Goal: Answer question/provide support: Share knowledge or assist other users

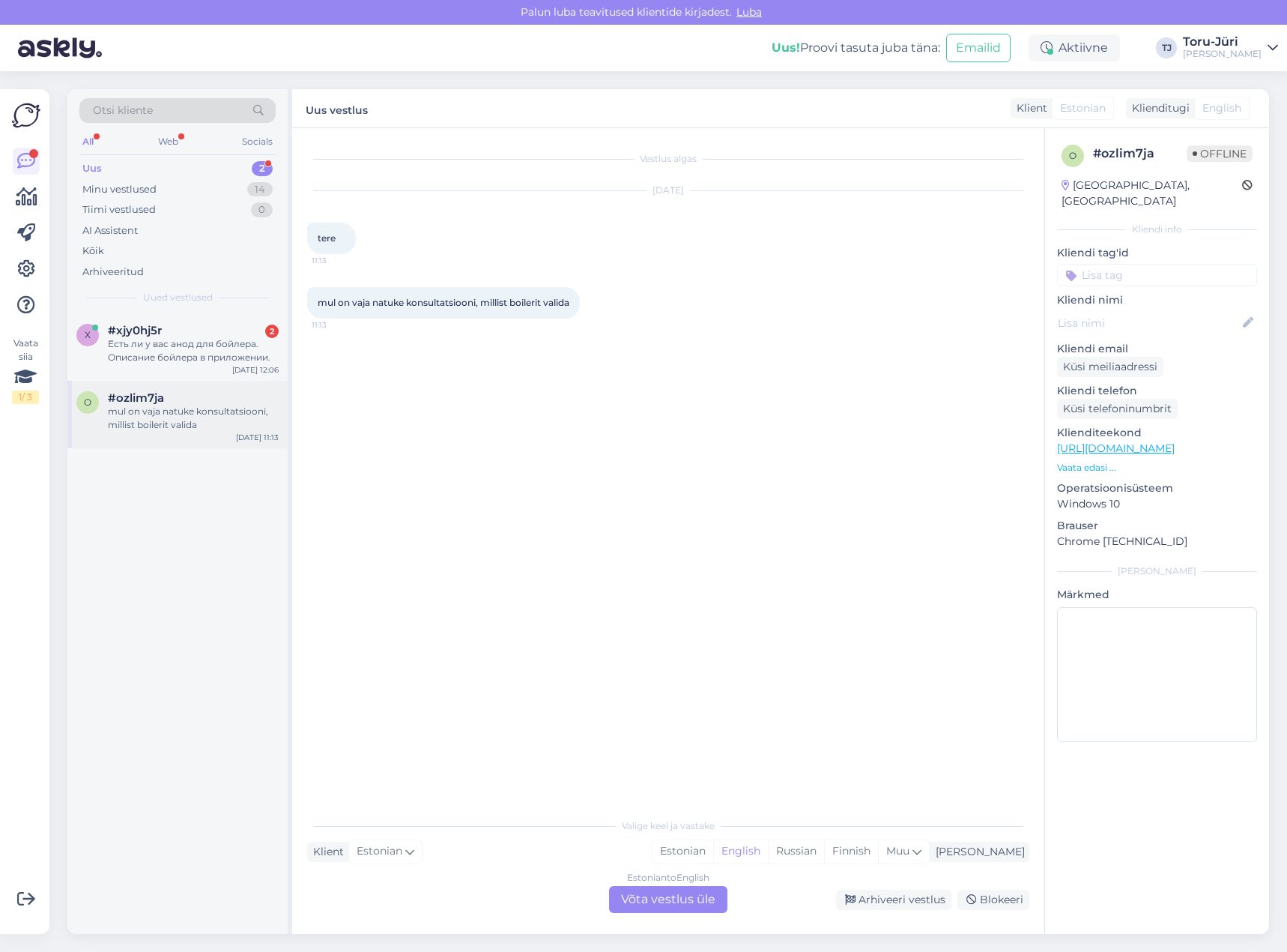
click at [178, 437] on div "o #ozlim7ja mul on vaja natuke konsultatsiooni, millist boilerit valida [DATE] …" at bounding box center [177, 414] width 220 height 67
click at [189, 357] on div "Есть ли у вас анод для бойлера. Описание бойлера в приложении." at bounding box center [193, 351] width 171 height 27
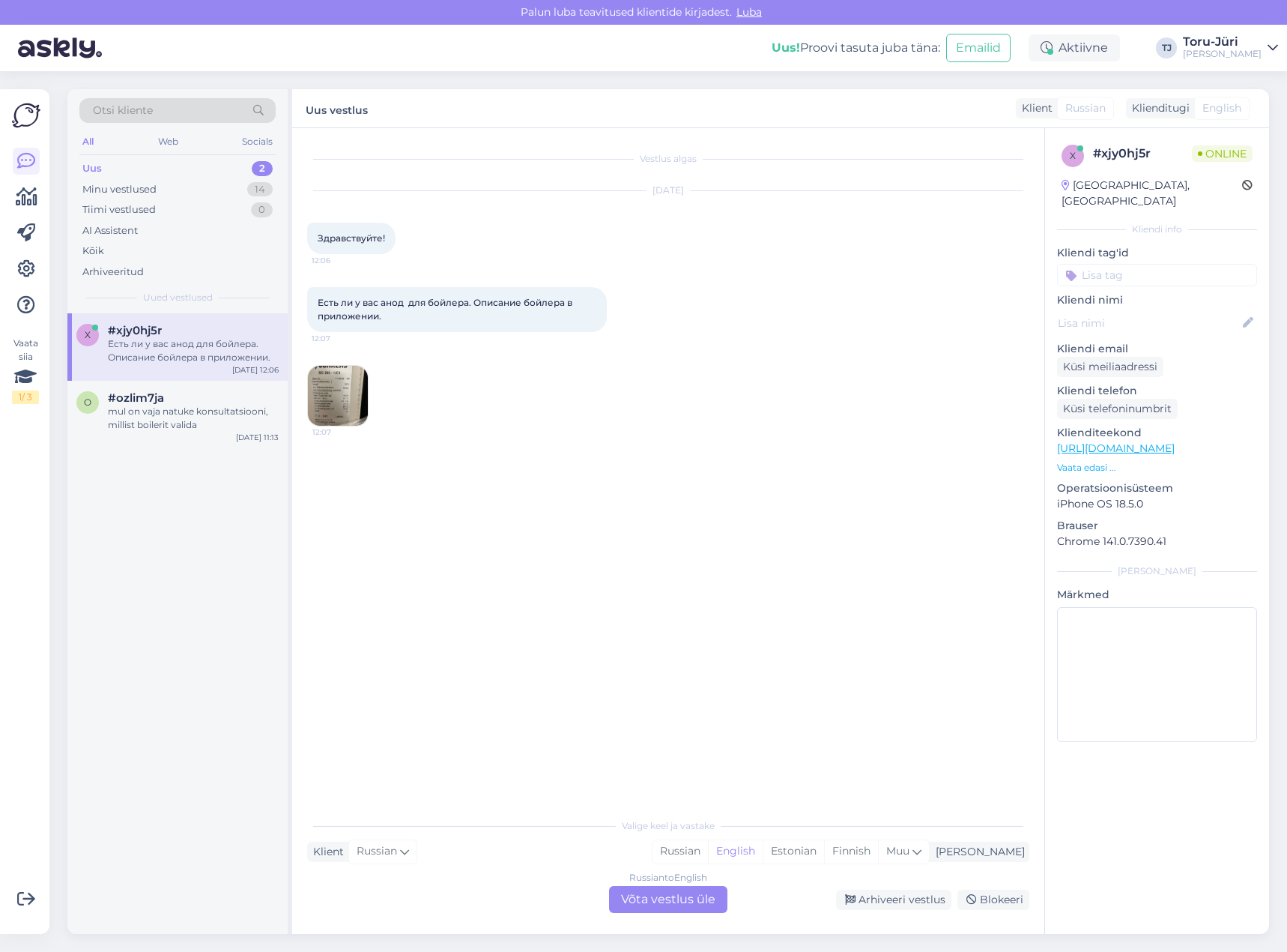
click at [361, 374] on img at bounding box center [338, 396] width 60 height 60
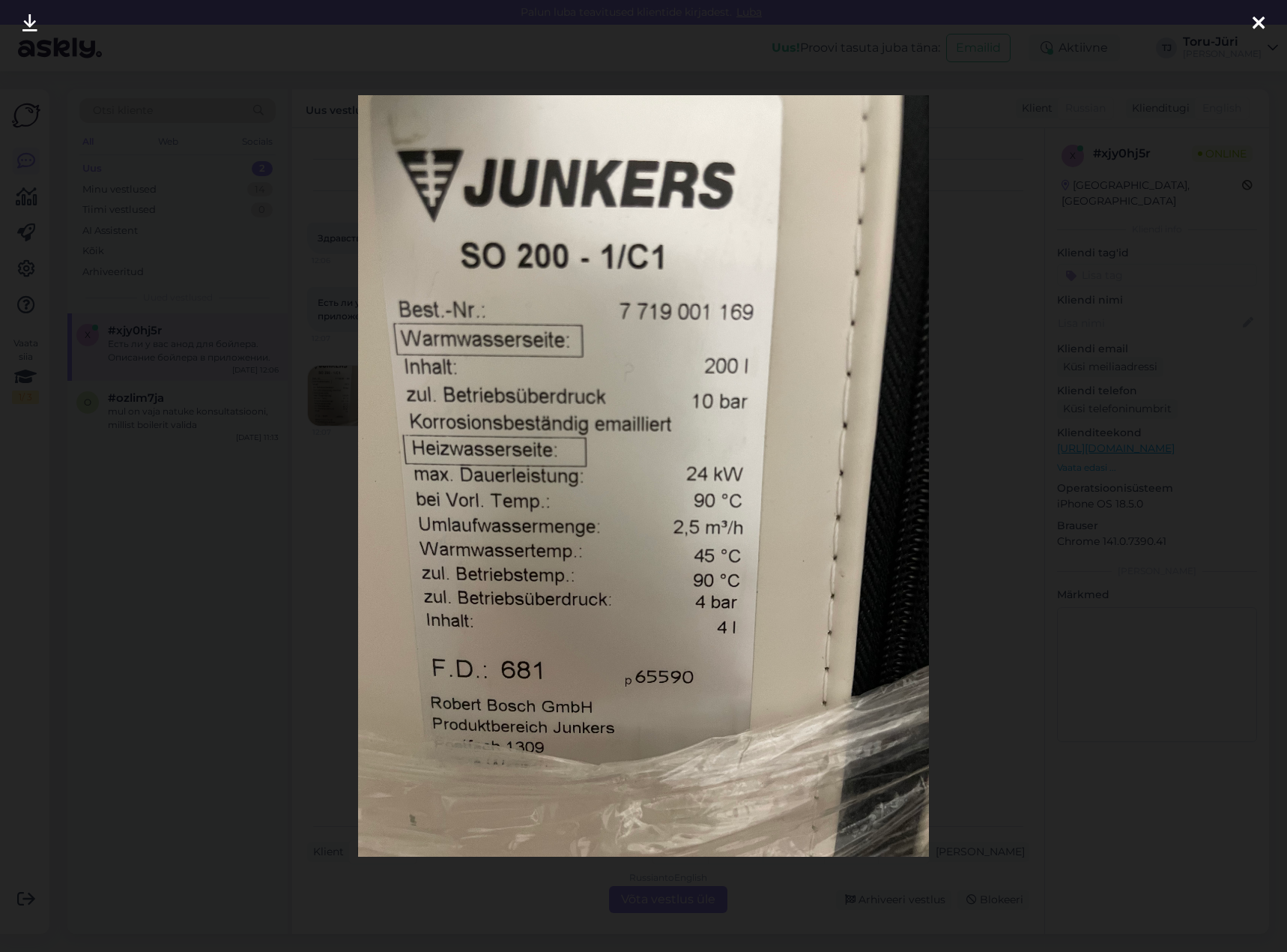
click at [1263, 20] on icon at bounding box center [1258, 24] width 12 height 19
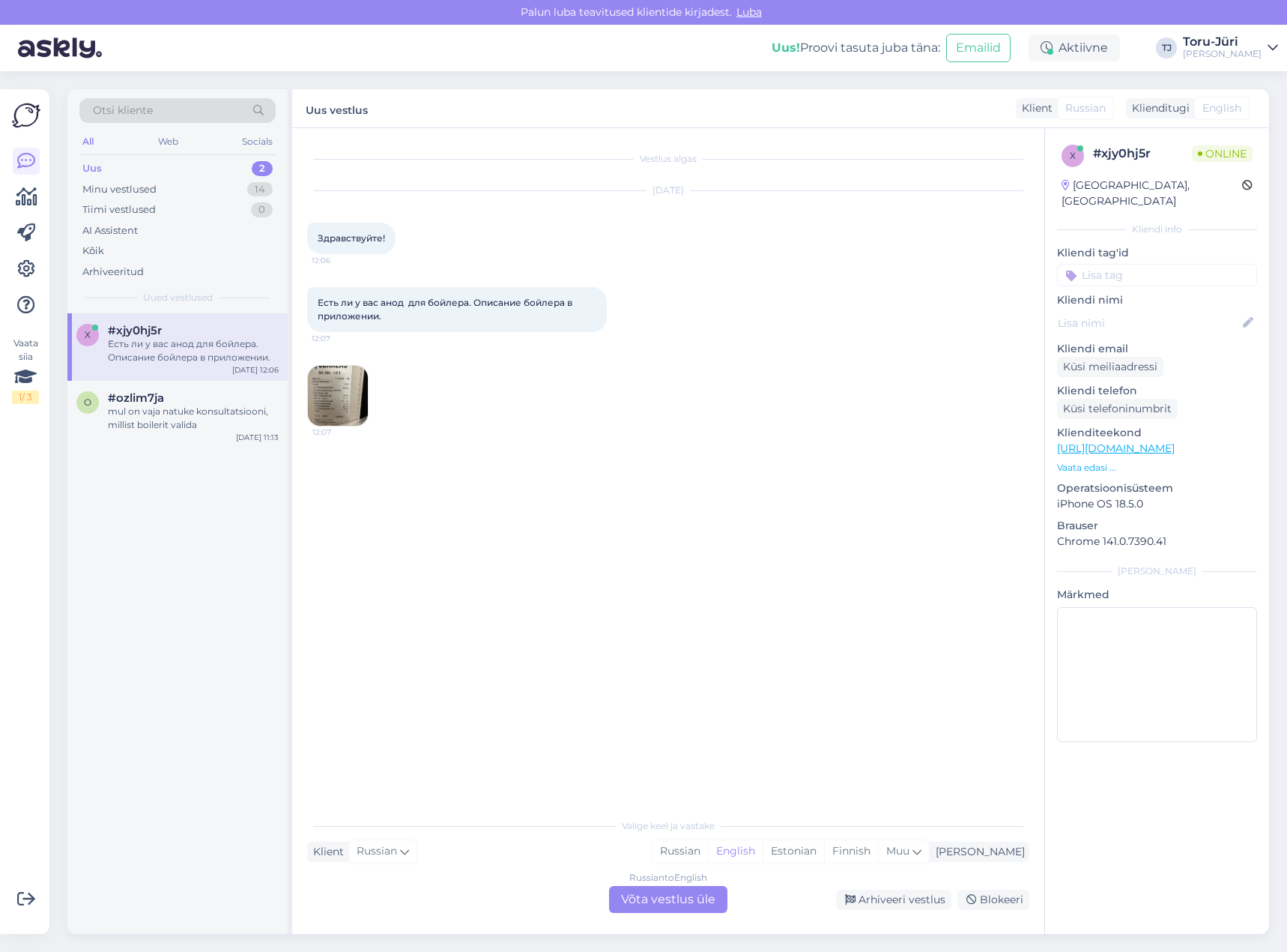
click at [698, 896] on div "Russian to English Võta vestlus üle" at bounding box center [668, 899] width 118 height 27
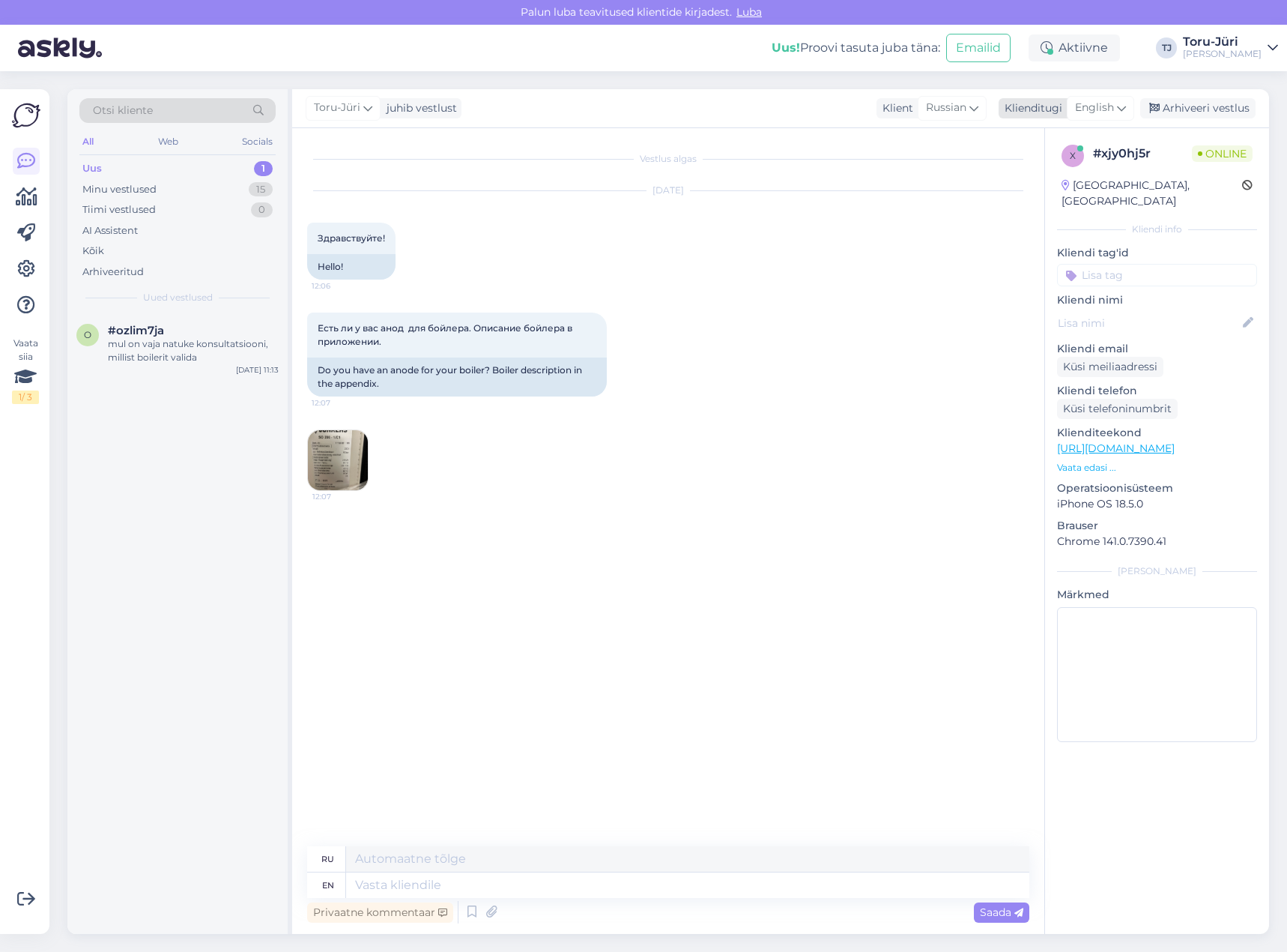
click at [1112, 110] on span "English" at bounding box center [1095, 108] width 39 height 16
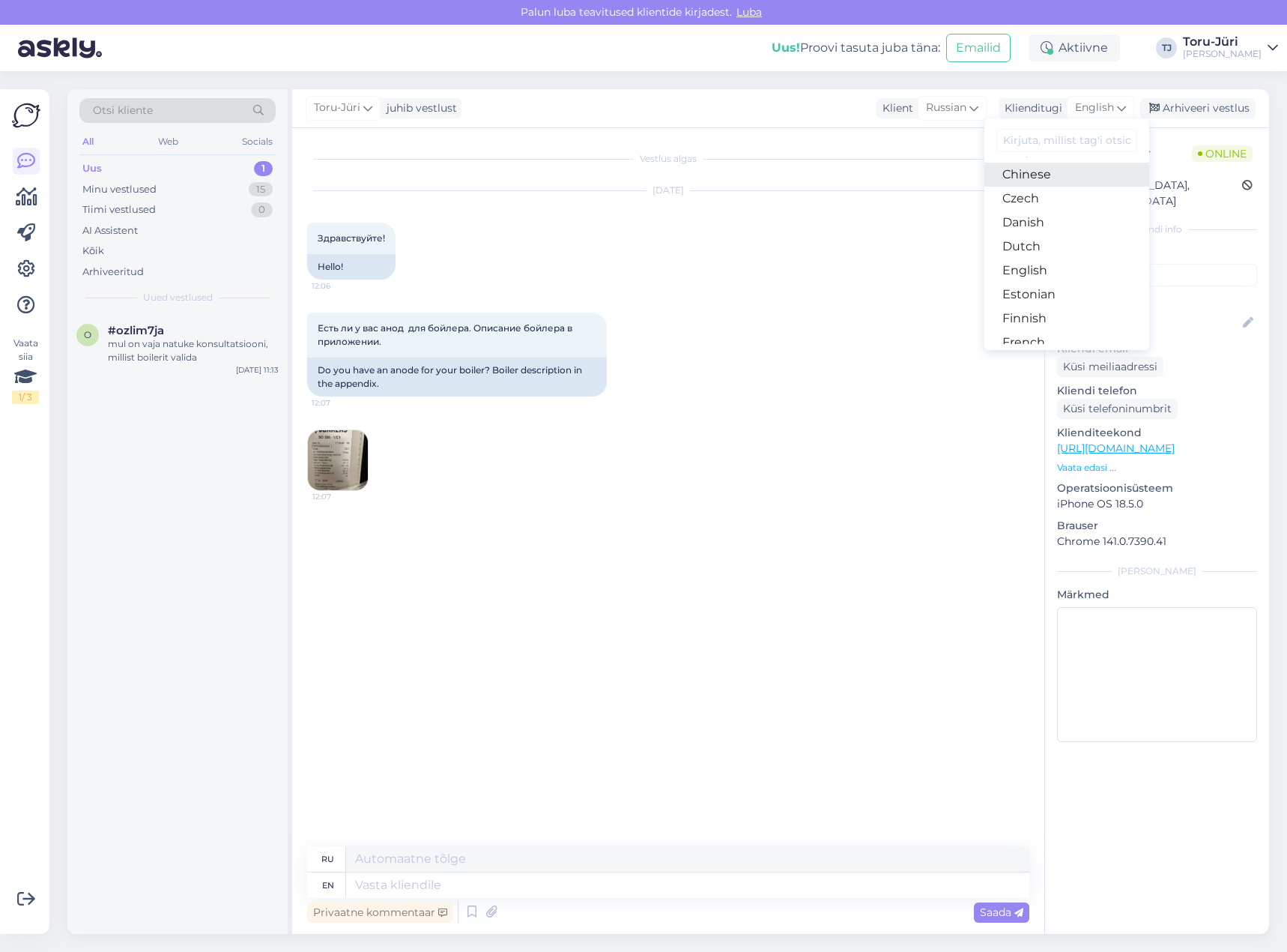
scroll to position [75, 0]
click at [1046, 284] on link "Estonian" at bounding box center [1067, 291] width 165 height 24
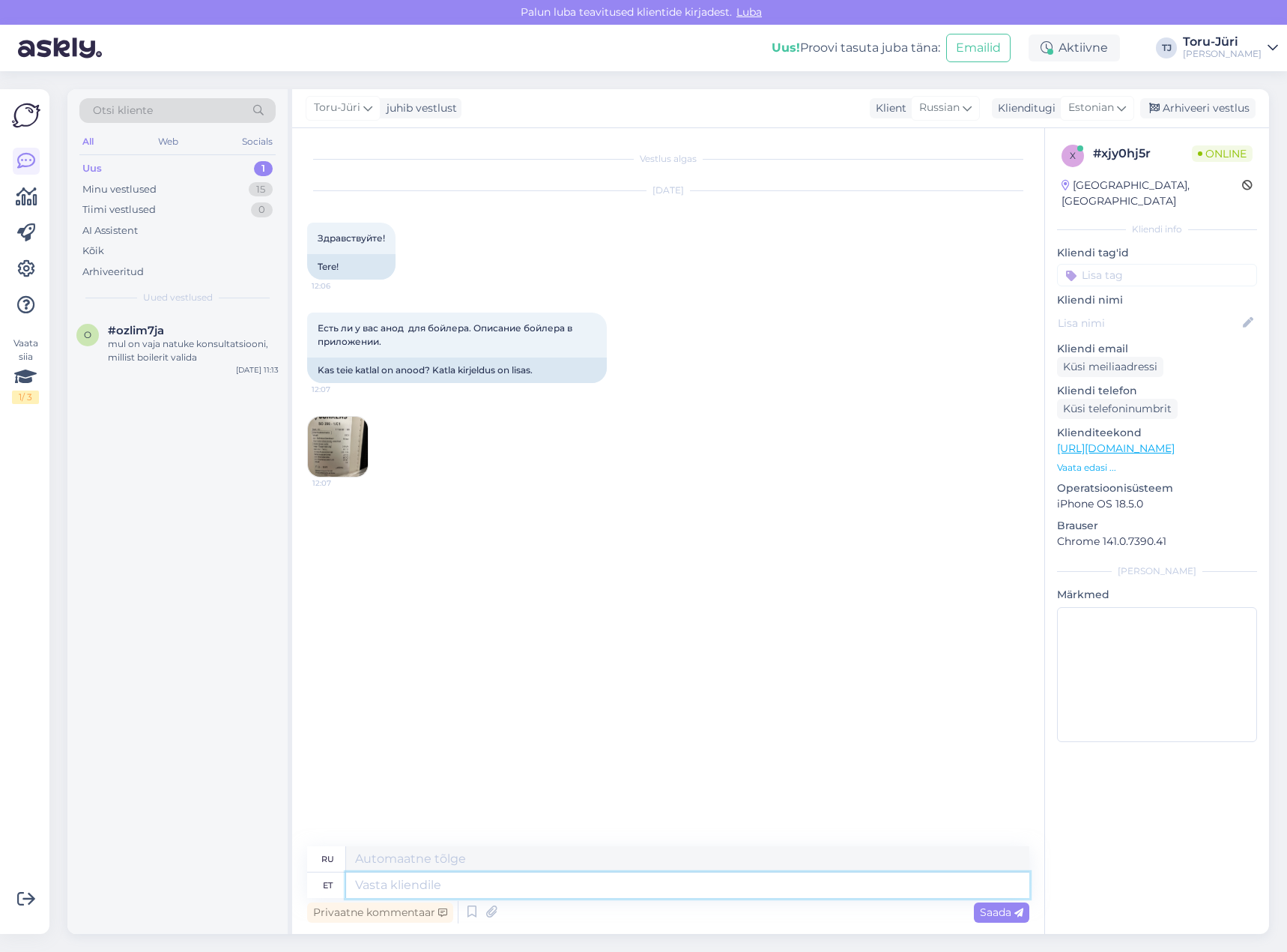
click at [546, 884] on textarea at bounding box center [688, 885] width 684 height 26
type textarea "Tere!"
type textarea "Привет!"
type textarea "Tere! Ei o"
type textarea "Привет! Нет."
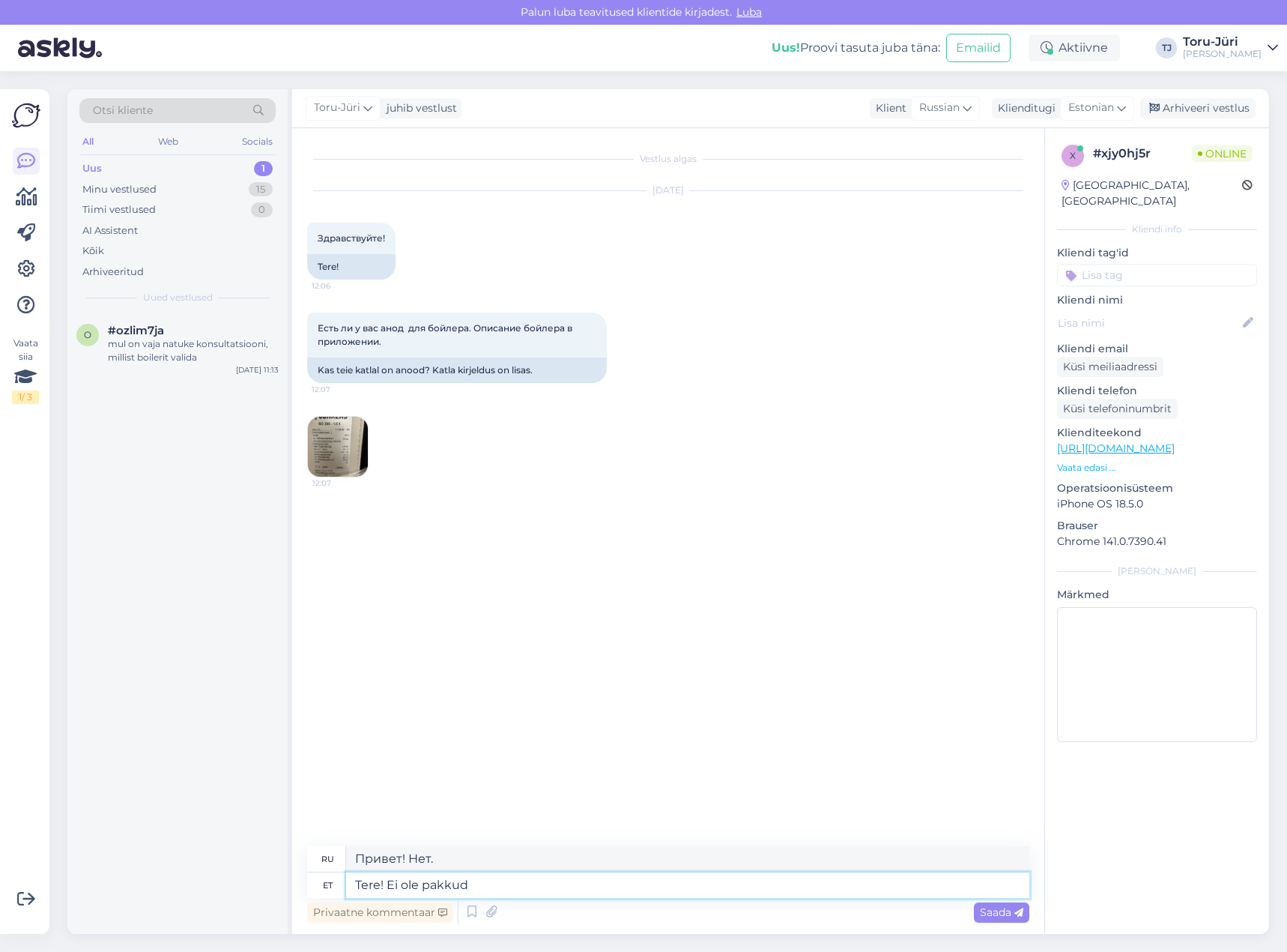
type textarea "Tere! Ei ole pakkuda"
type textarea "Здравствуйте! Недоступно."
